Goal: Find specific page/section: Find specific page/section

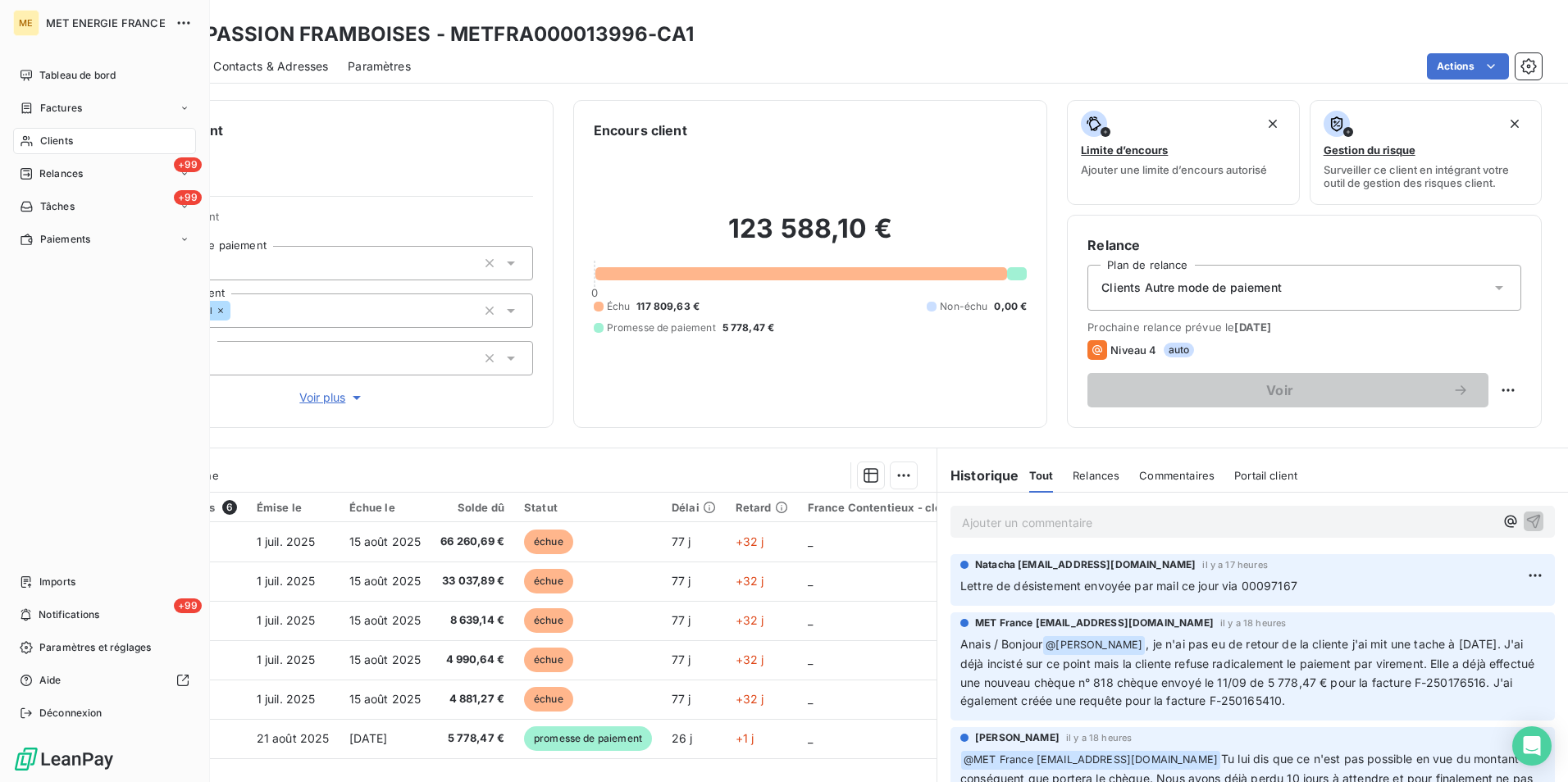
click at [56, 143] on span "Clients" at bounding box center [56, 141] width 33 height 15
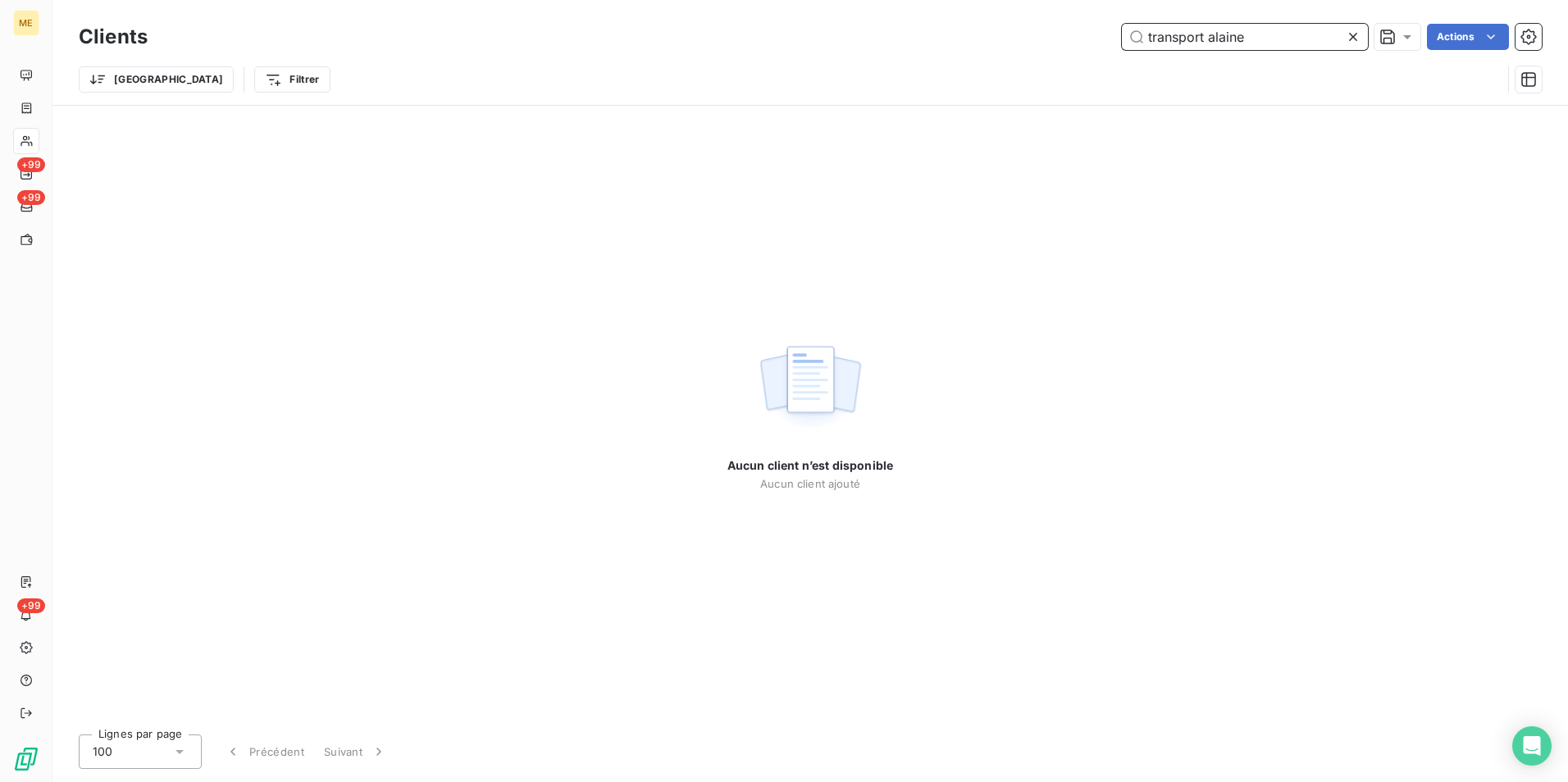
click at [1202, 33] on input "transport alaine" at bounding box center [1245, 37] width 246 height 26
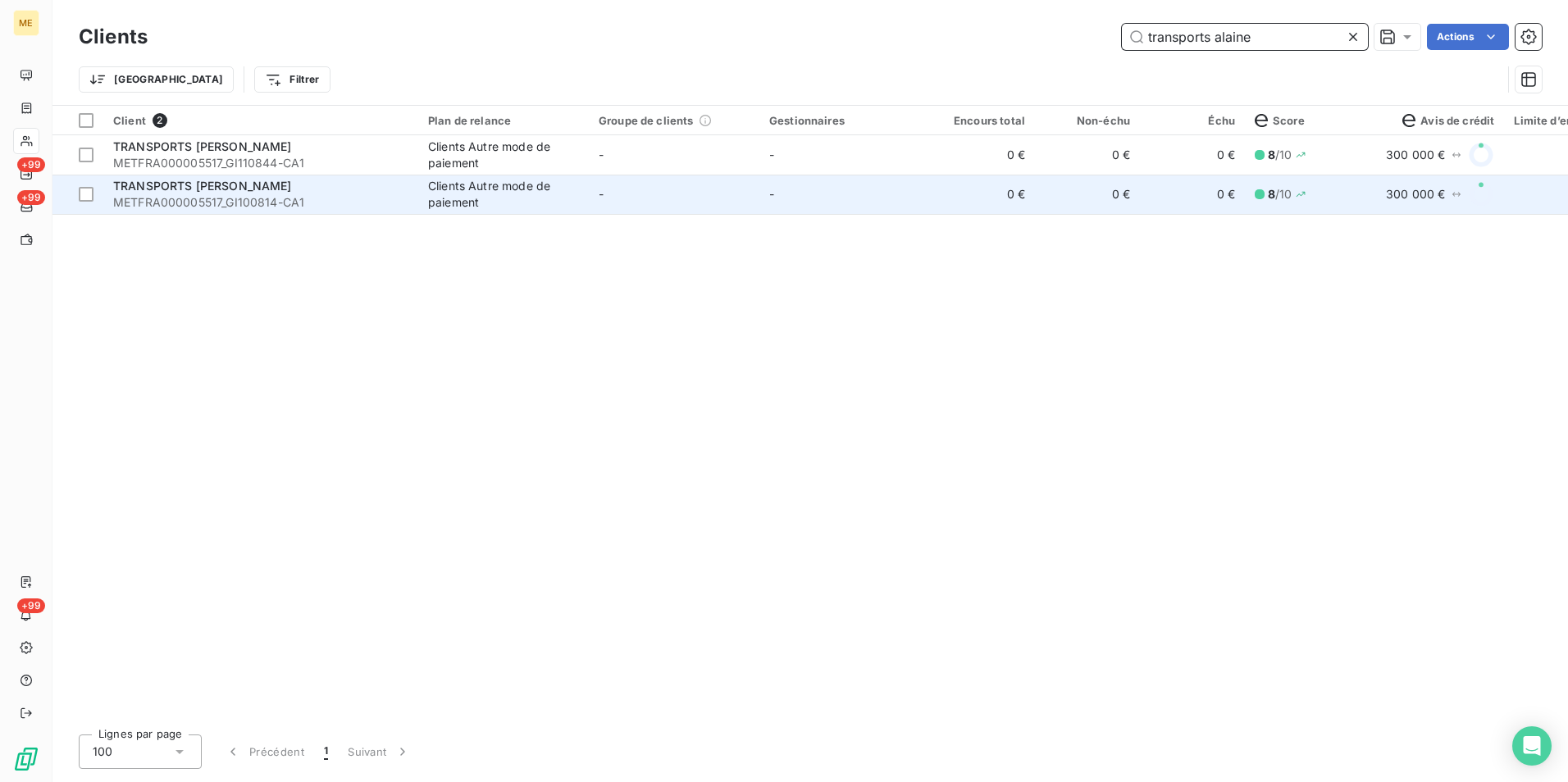
type input "transports alaine"
click at [356, 195] on span "METFRA000005517_GI100814-CA1" at bounding box center [261, 202] width 295 height 16
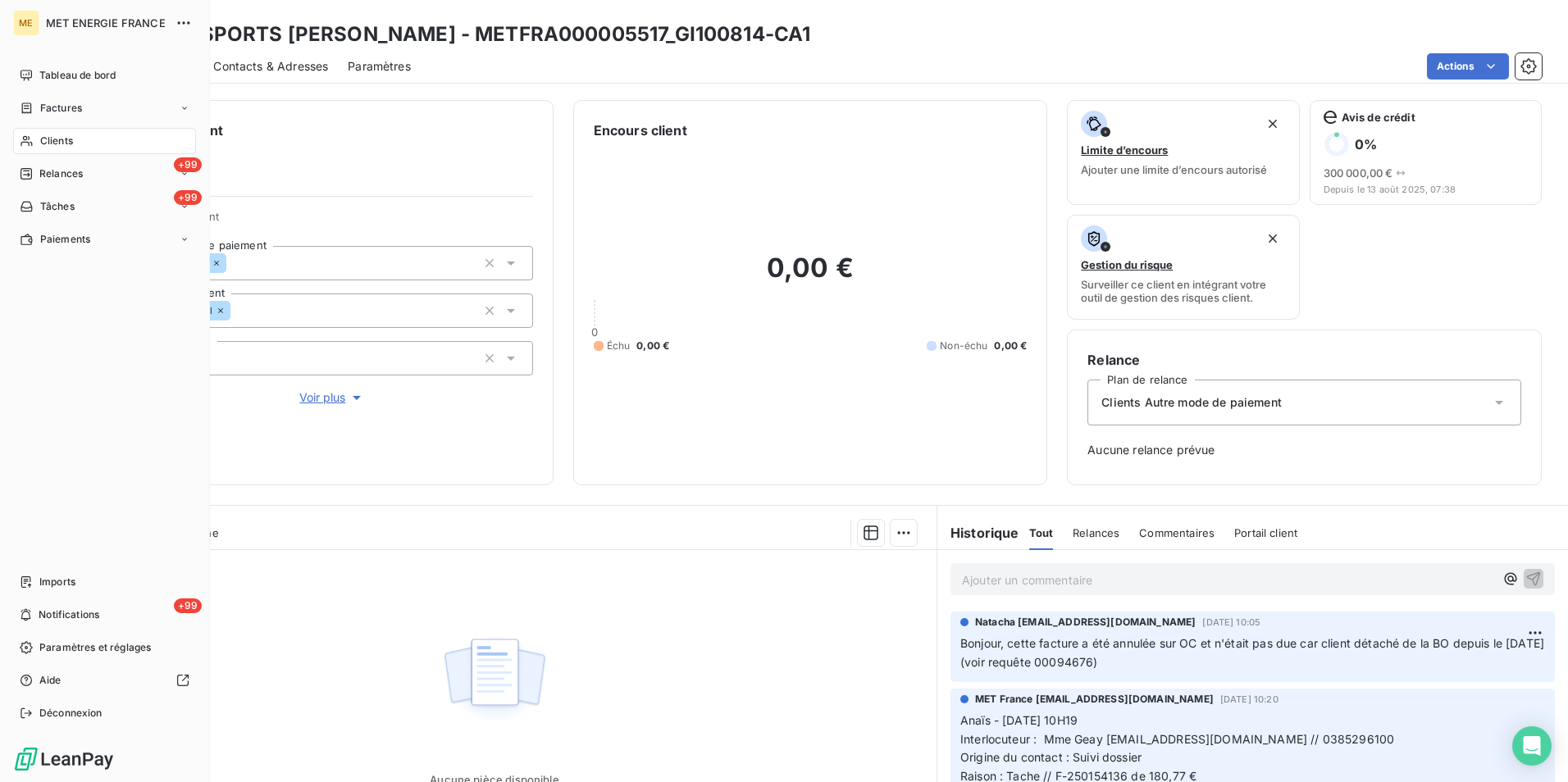
click at [24, 144] on icon at bounding box center [26, 142] width 14 height 14
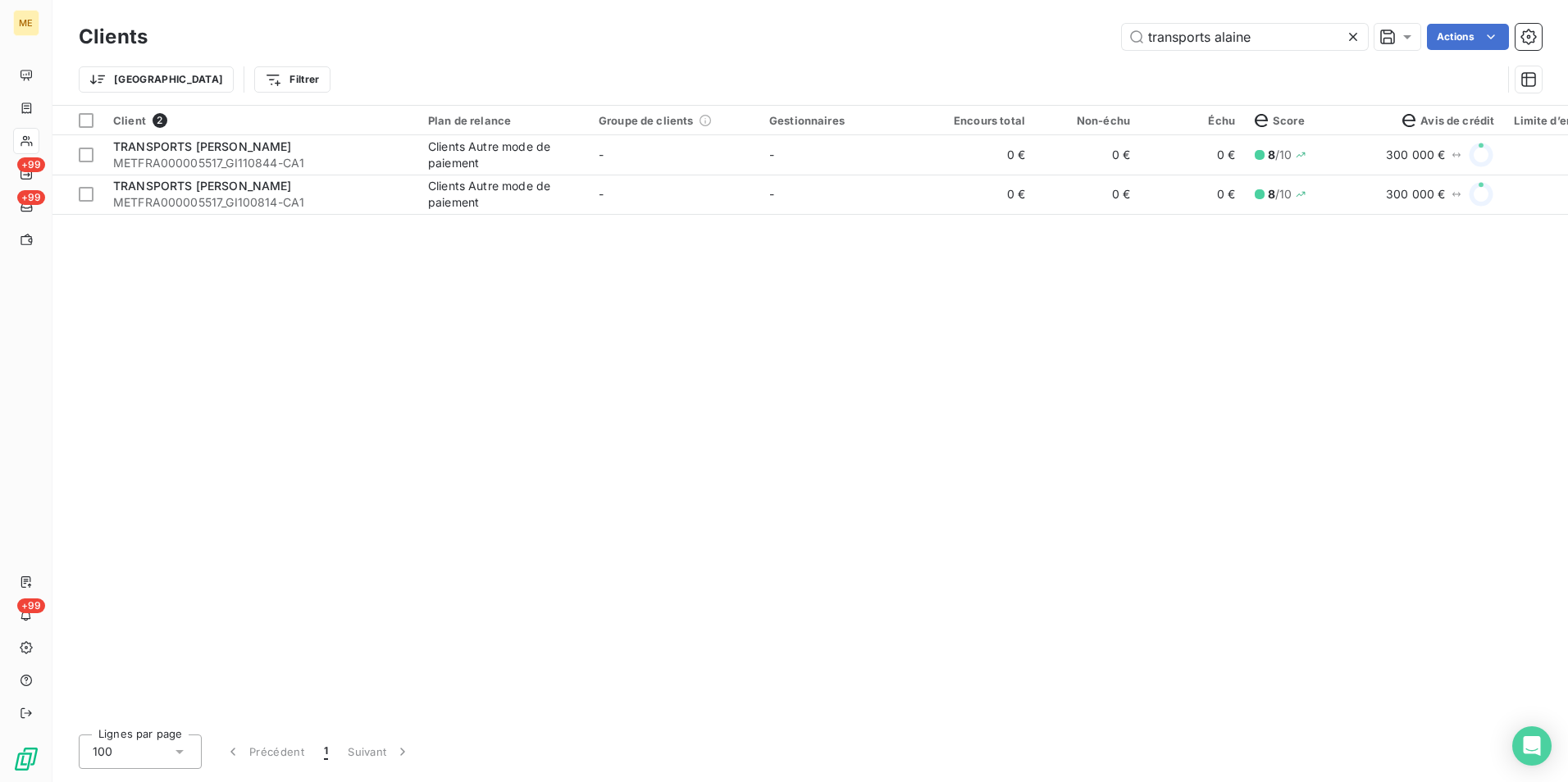
drag, startPoint x: 1268, startPoint y: 45, endPoint x: 1026, endPoint y: 62, distance: 242.6
click at [1026, 62] on div "Clients transports alaine Actions Trier Filtrer" at bounding box center [810, 62] width 1463 height 85
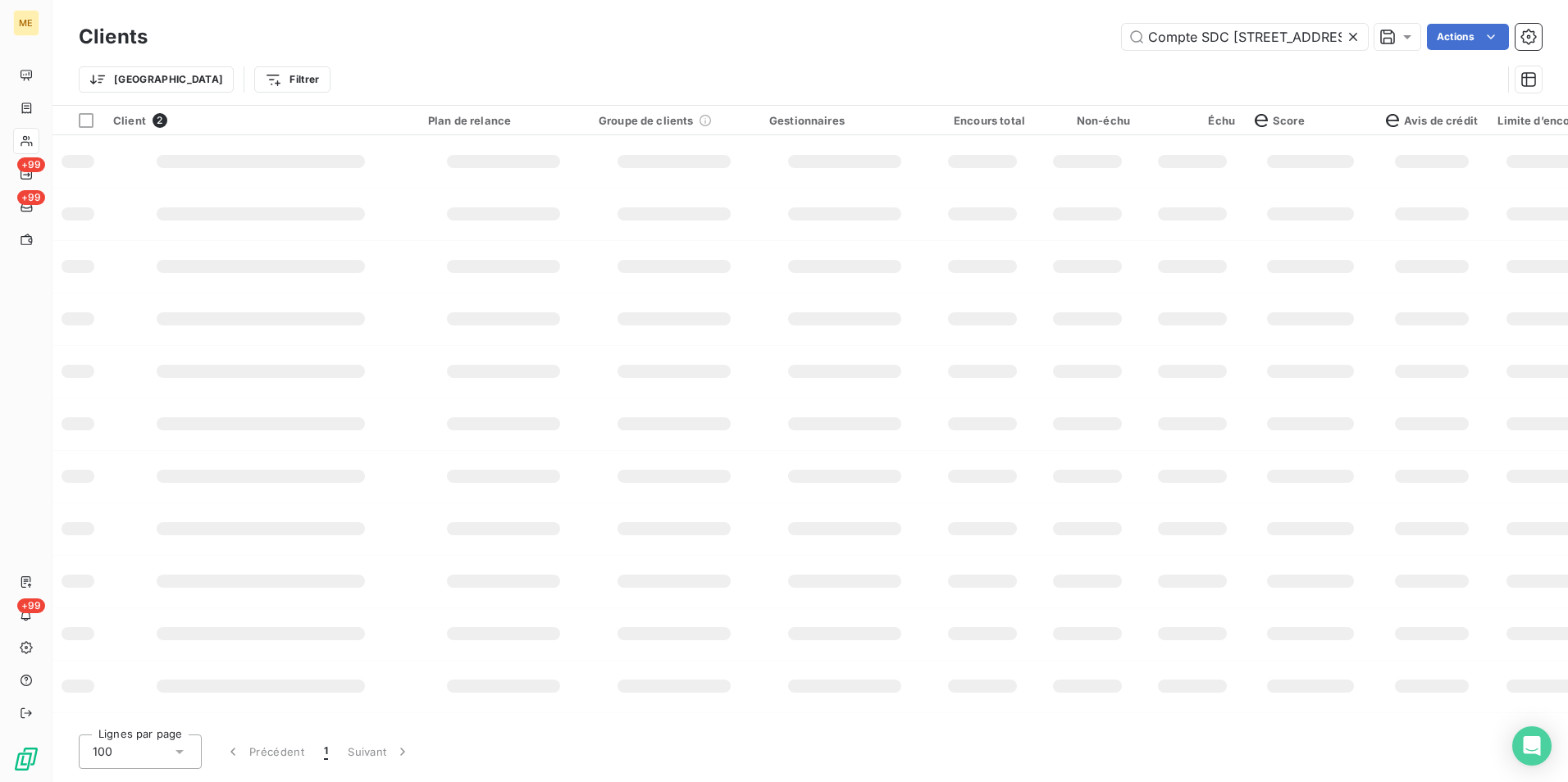
scroll to position [0, 65]
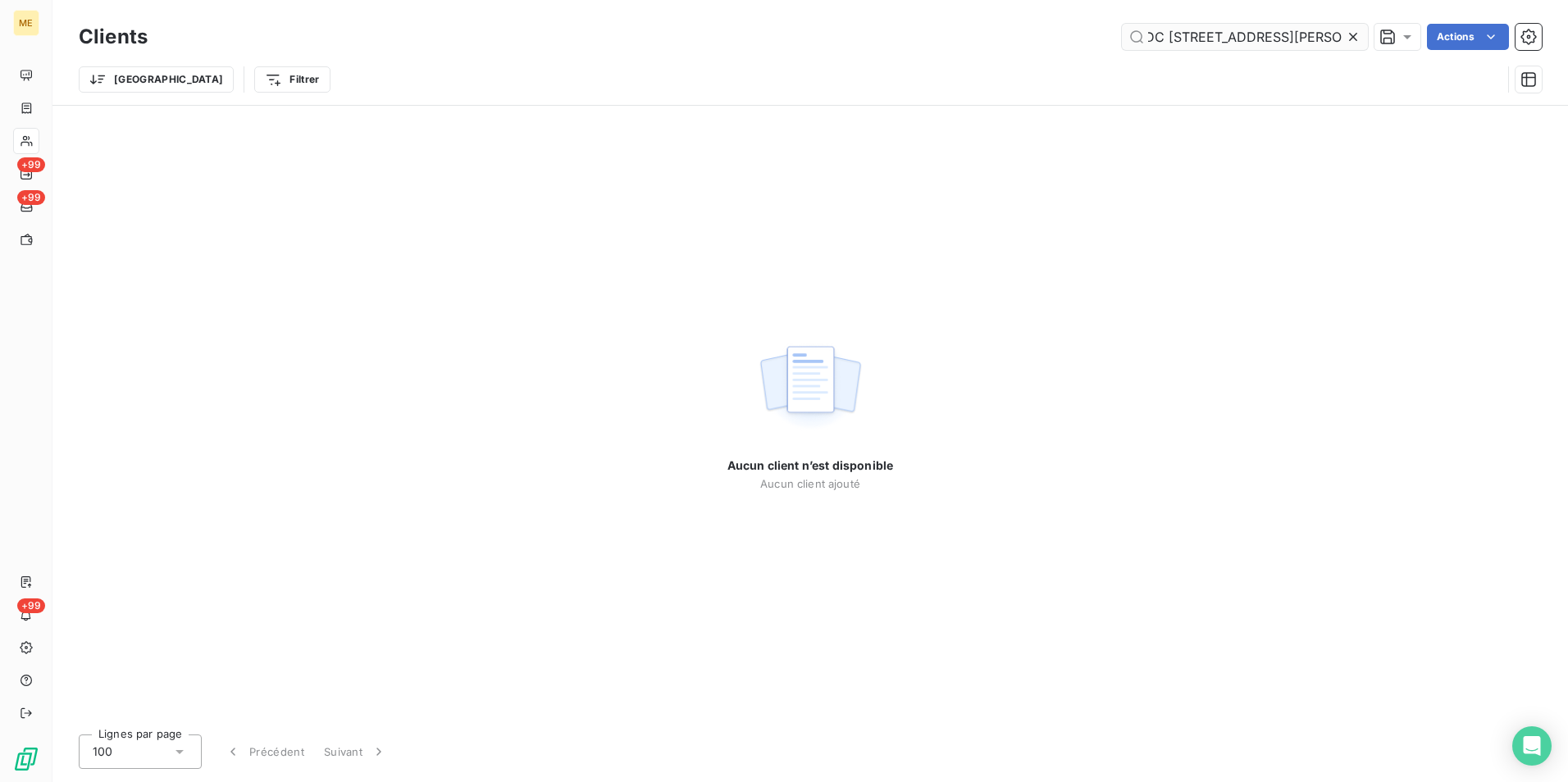
click at [1147, 40] on input "Compte SDC 18 RUE ESTIENNE D ORVES" at bounding box center [1245, 37] width 246 height 26
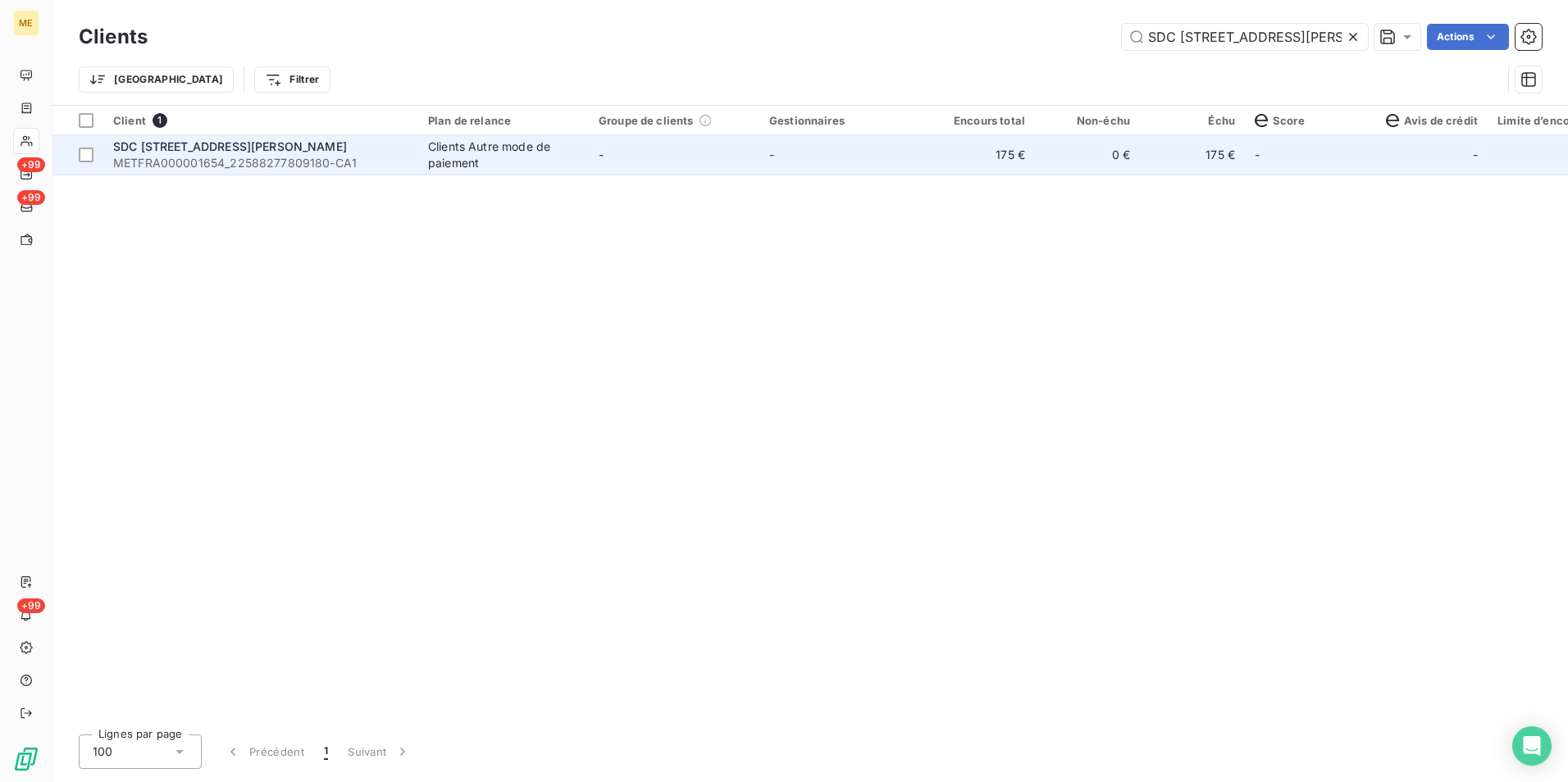
type input "SDC 18 RUE ESTIENNE D ORVES"
click at [501, 167] on div "Clients Autre mode de paiement" at bounding box center [504, 155] width 151 height 33
